Goal: Task Accomplishment & Management: Complete application form

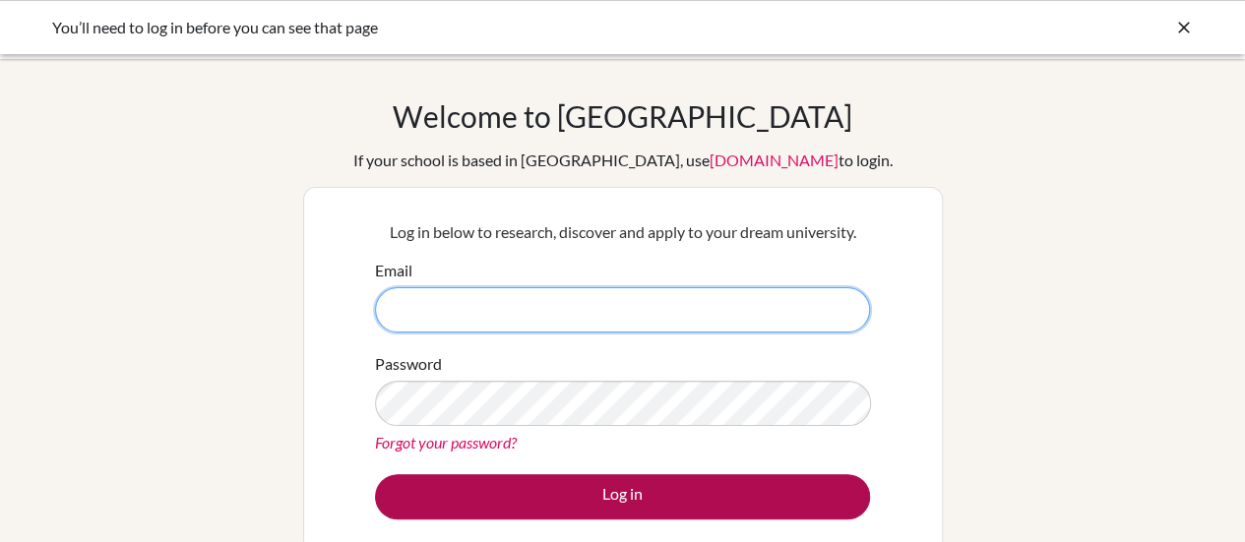
type input "[EMAIL_ADDRESS][DOMAIN_NAME]"
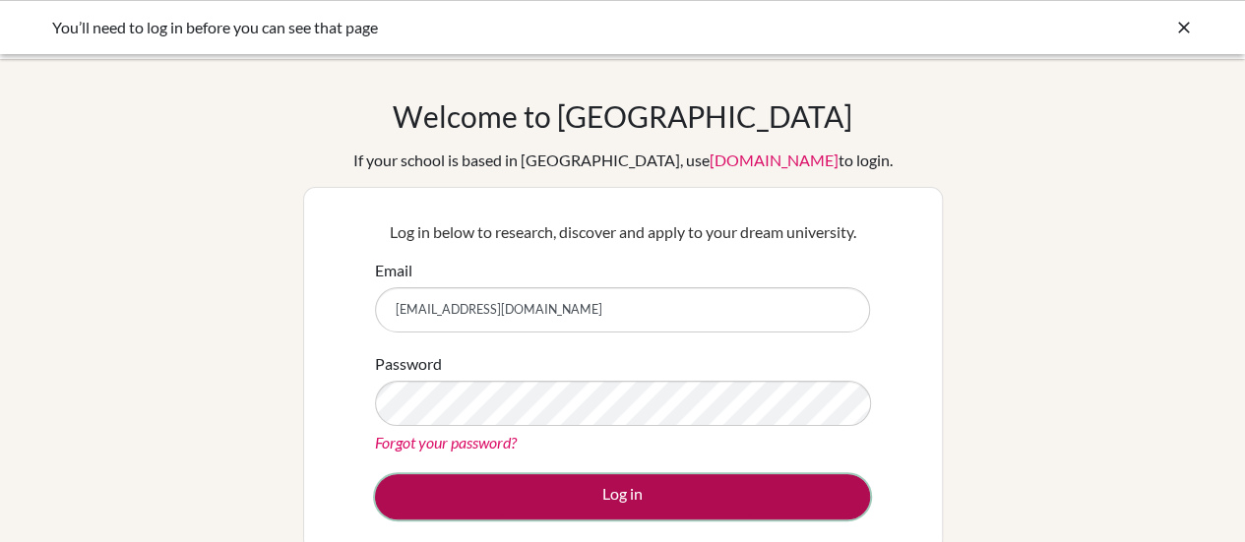
click at [535, 504] on button "Log in" at bounding box center [622, 496] width 495 height 45
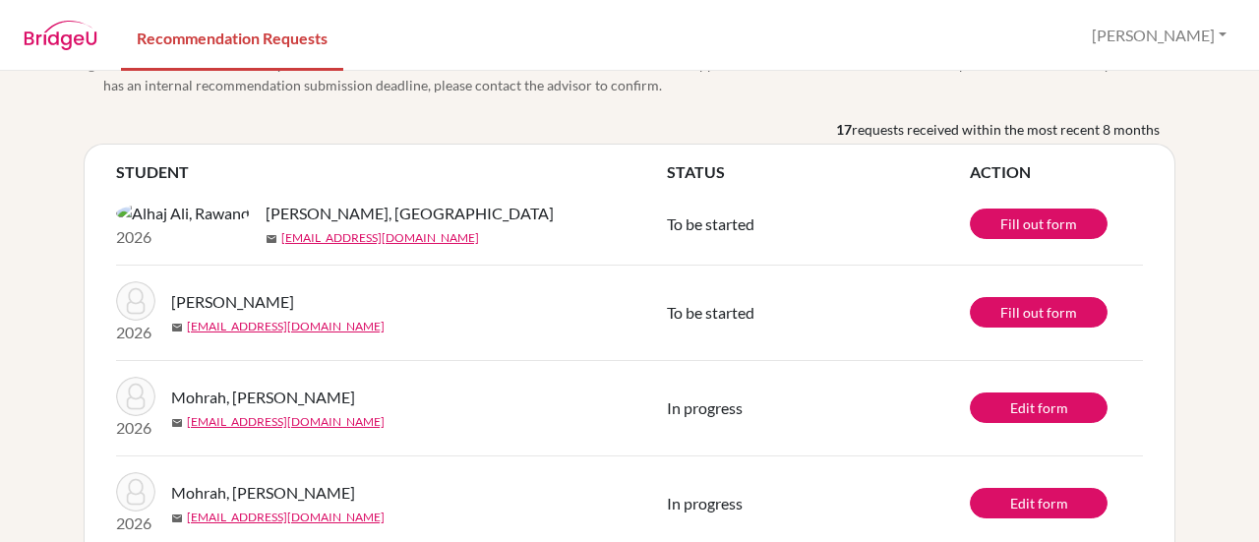
scroll to position [38, 0]
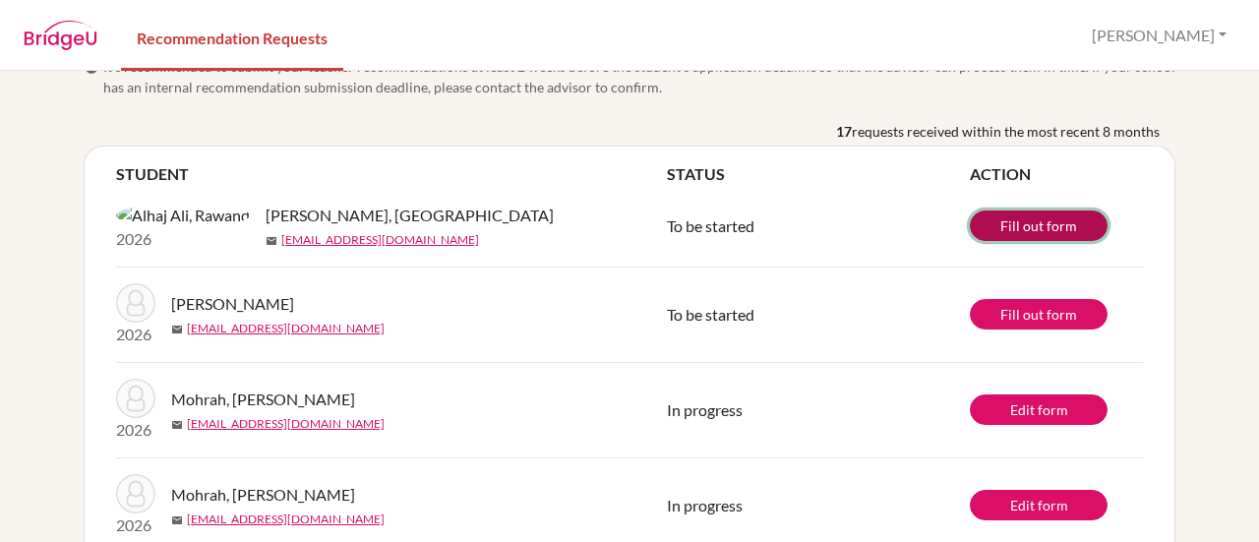
click at [1008, 231] on link "Fill out form" at bounding box center [1039, 226] width 138 height 31
